Goal: Task Accomplishment & Management: Use online tool/utility

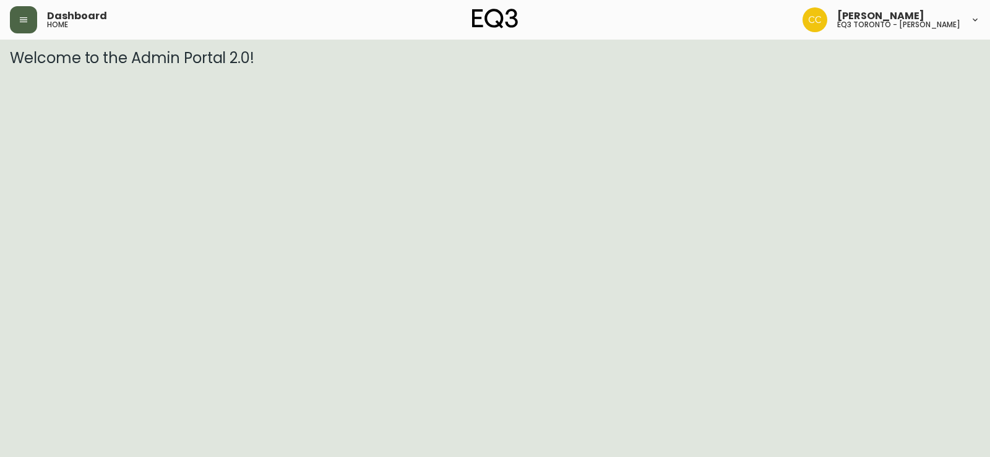
click at [20, 21] on icon "button" at bounding box center [24, 20] width 10 height 10
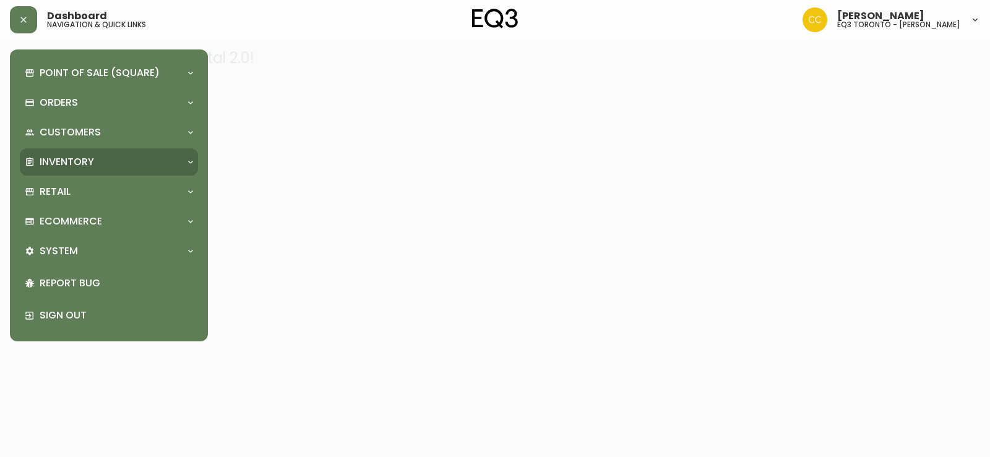
click at [102, 164] on div "Inventory" at bounding box center [103, 162] width 156 height 14
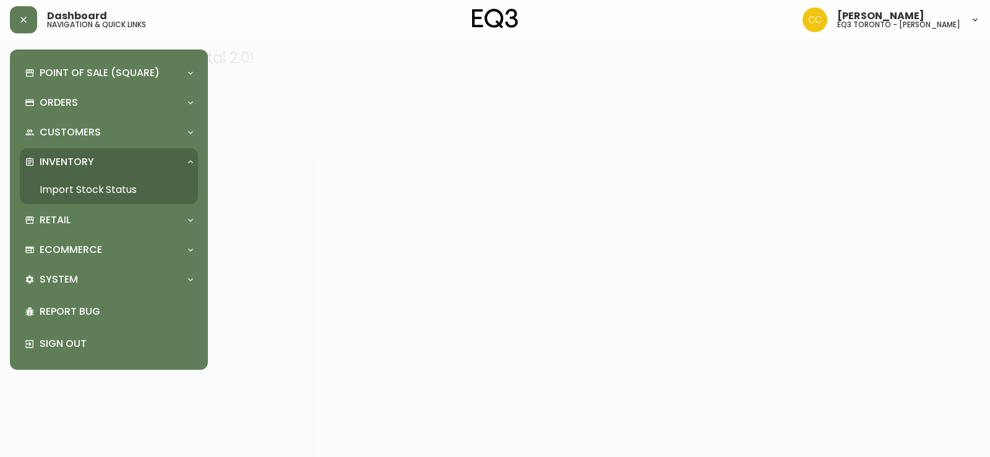
click at [105, 181] on link "Import Stock Status" at bounding box center [109, 190] width 178 height 28
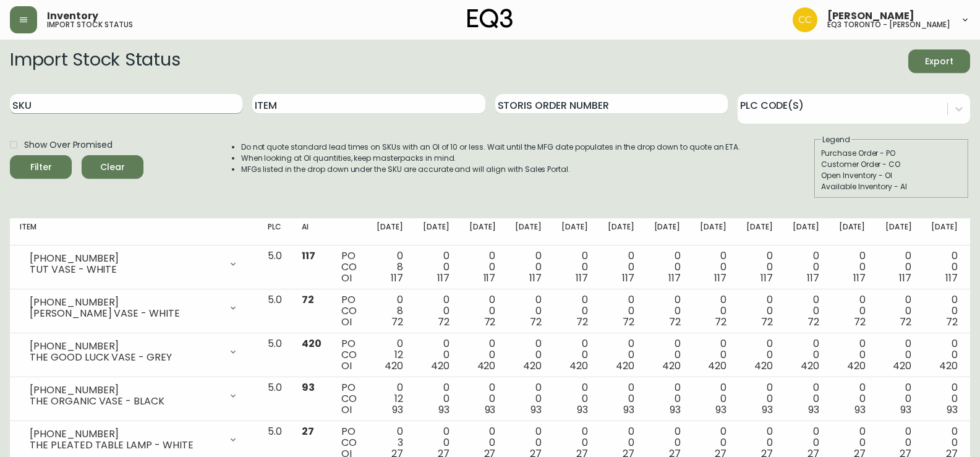
click at [203, 106] on input "SKU" at bounding box center [126, 104] width 233 height 20
paste input "3060-121-13"
click at [10, 155] on button "Filter" at bounding box center [41, 167] width 62 height 24
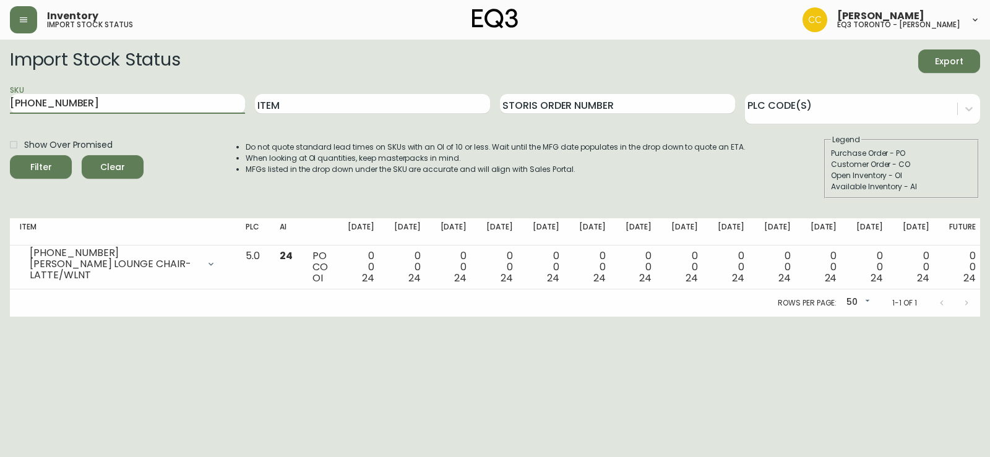
click at [0, 75] on main "Import Stock Status Export SKU 3060-121-13 Item Storis Order Number PLC Code(s)…" at bounding box center [495, 178] width 990 height 277
paste input "2"
type input "3060-122-13"
click at [10, 155] on button "Filter" at bounding box center [41, 167] width 62 height 24
